Goal: Navigation & Orientation: Find specific page/section

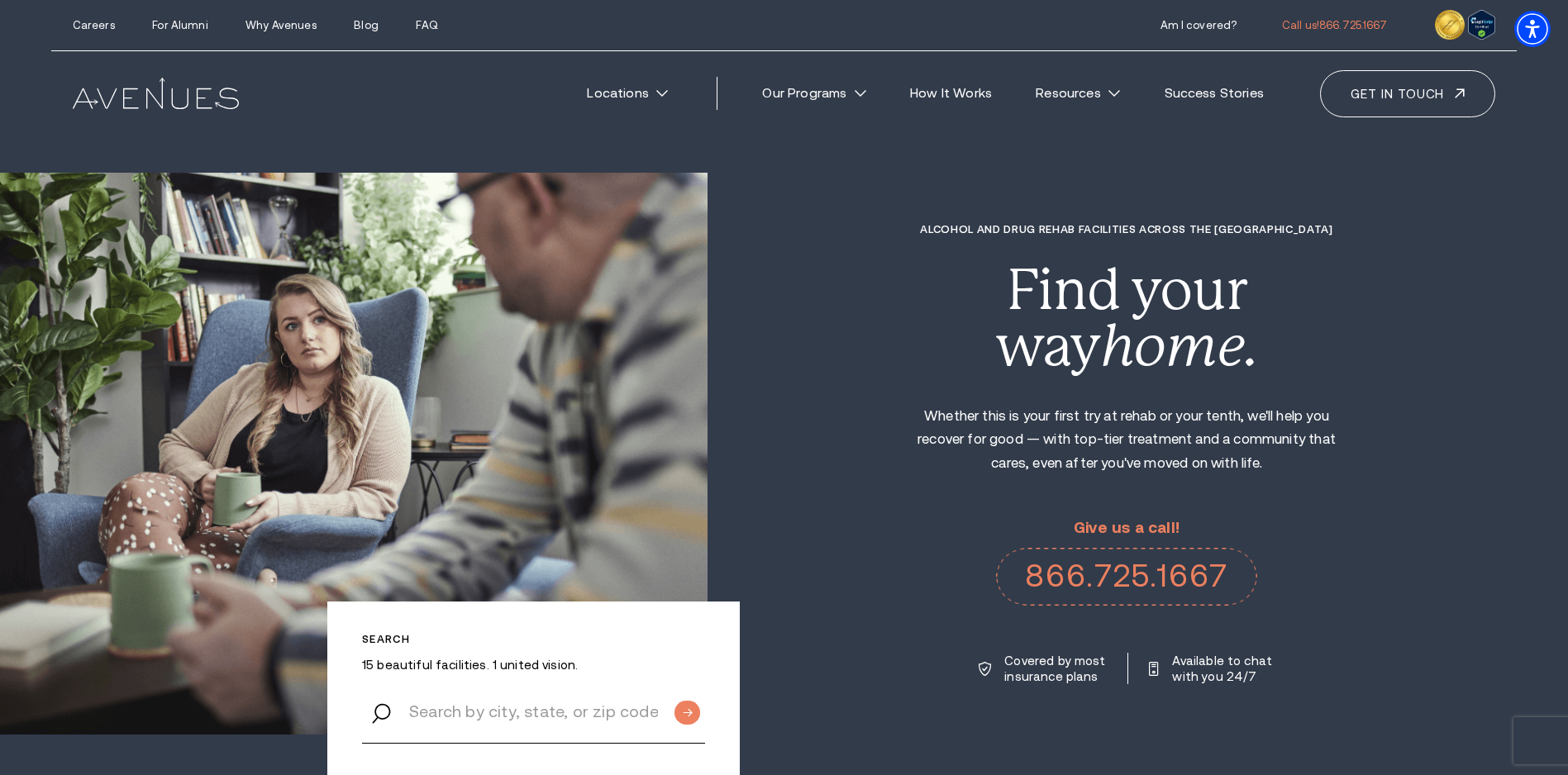
click at [531, 7] on div "Careers For Alumni Why Avenues Blog FAQ Call us!" at bounding box center [783, 25] width 1465 height 51
